Goal: Task Accomplishment & Management: Manage account settings

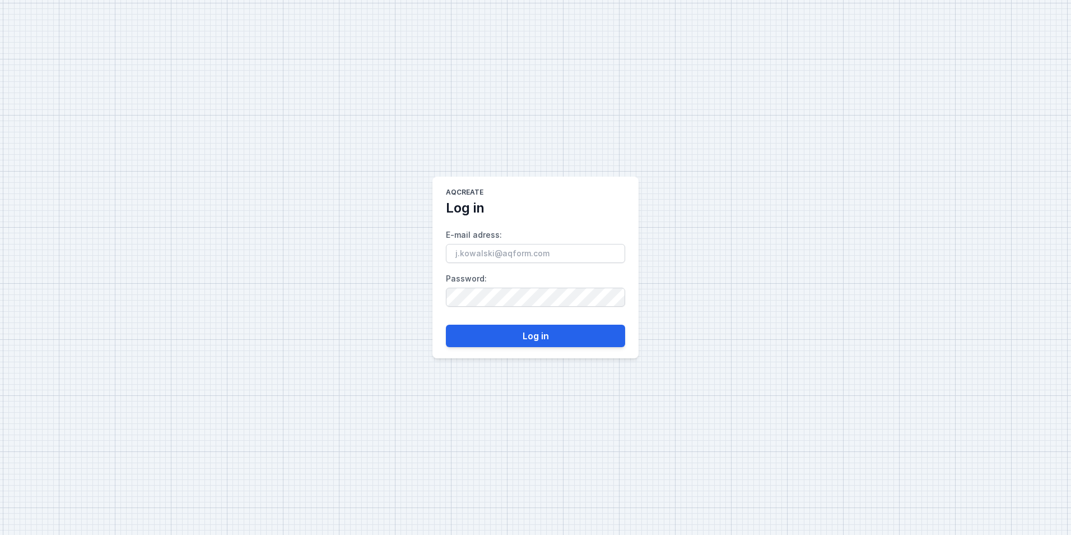
click at [487, 250] on input "E-mail adress :" at bounding box center [535, 253] width 179 height 19
click at [482, 254] on input "E-mail adress :" at bounding box center [535, 253] width 179 height 19
type input "[EMAIL_ADDRESS][DOMAIN_NAME]"
click at [569, 340] on button "Log in" at bounding box center [535, 335] width 179 height 22
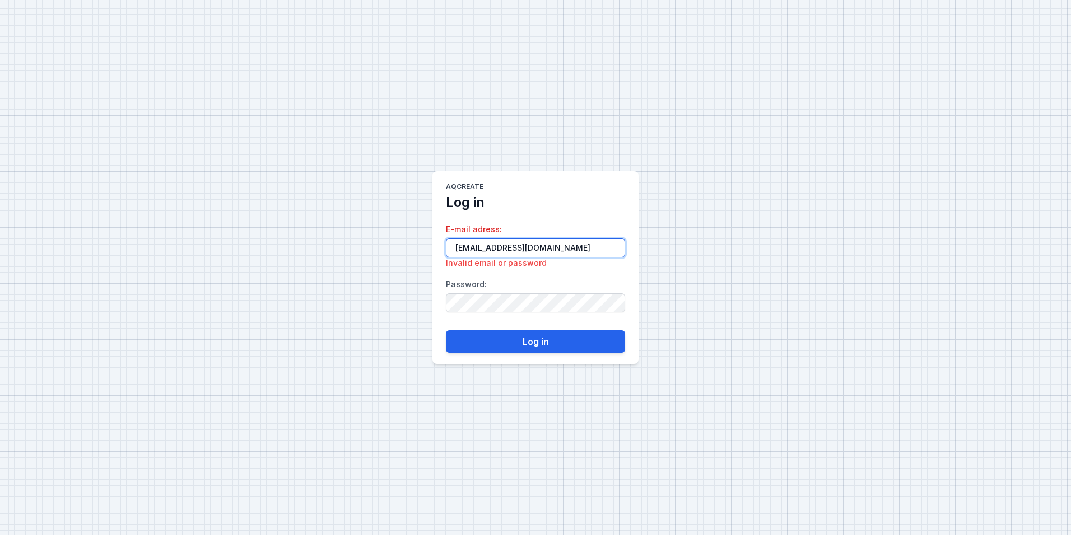
click at [456, 243] on input "[EMAIL_ADDRESS][DOMAIN_NAME]" at bounding box center [535, 247] width 179 height 19
click at [382, 326] on div "AQcreate Log in E-mail adress : [EMAIL_ADDRESS][DOMAIN_NAME] Invalid email or p…" at bounding box center [535, 267] width 1071 height 535
click at [516, 257] on input "[EMAIL_ADDRESS][DOMAIN_NAME]" at bounding box center [535, 247] width 179 height 19
click at [504, 235] on label "E-mail adress : [EMAIL_ADDRESS][DOMAIN_NAME] Invalid email or password" at bounding box center [535, 244] width 179 height 48
click at [504, 238] on input "[EMAIL_ADDRESS][DOMAIN_NAME]" at bounding box center [535, 247] width 179 height 19
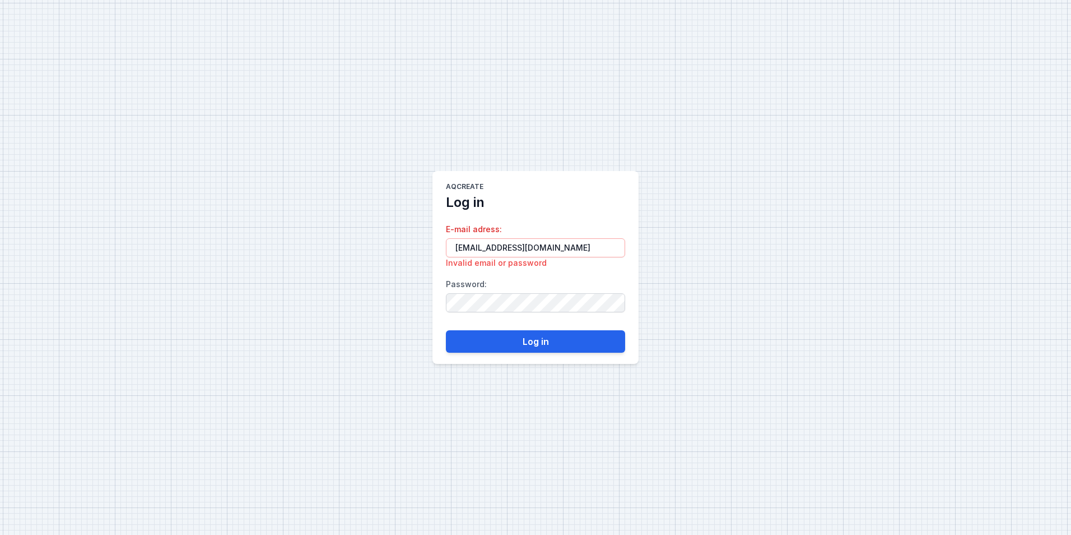
click at [507, 227] on label "E-mail adress : [EMAIL_ADDRESS][DOMAIN_NAME] Invalid email or password" at bounding box center [535, 244] width 179 height 48
click at [507, 238] on input "[EMAIL_ADDRESS][DOMAIN_NAME]" at bounding box center [535, 247] width 179 height 19
click at [500, 210] on main "AQcreate Log in E-mail adress : [EMAIL_ADDRESS][DOMAIN_NAME] Invalid email or p…" at bounding box center [536, 267] width 206 height 193
